Goal: Find specific page/section: Find specific page/section

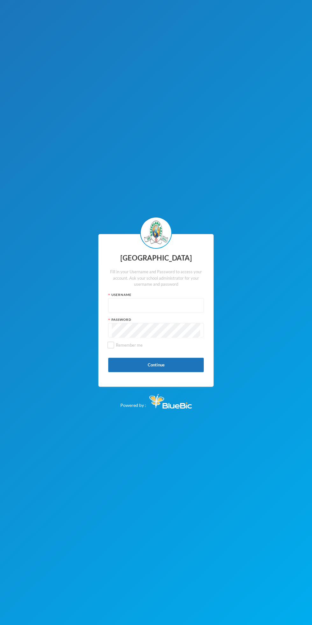
click at [151, 305] on input "text" at bounding box center [156, 305] width 89 height 14
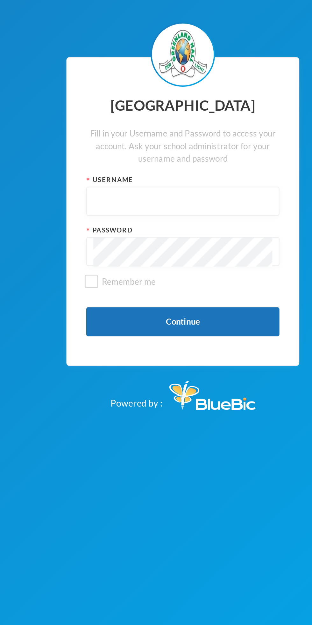
click at [135, 304] on input "text" at bounding box center [156, 305] width 89 height 14
type input "glh24cs42"
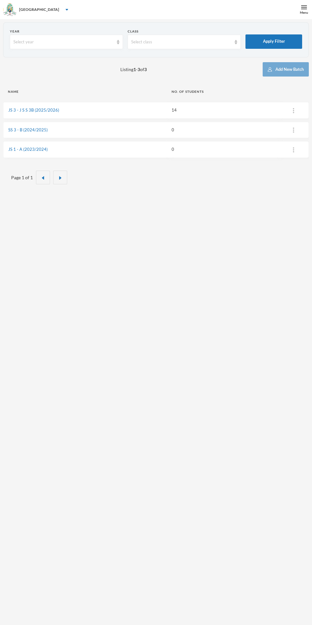
click at [42, 111] on link "JS 3 - J S S 3B (2025/2026)" at bounding box center [33, 109] width 51 height 5
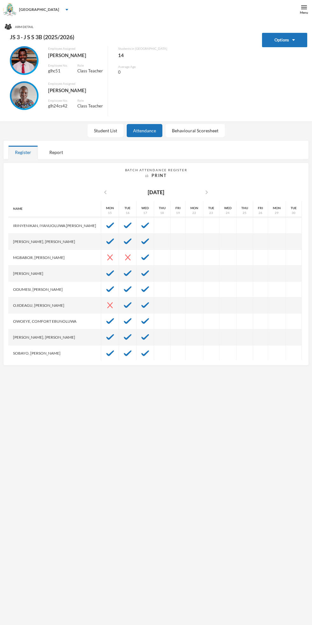
scroll to position [80, 0]
